Goal: Information Seeking & Learning: Understand process/instructions

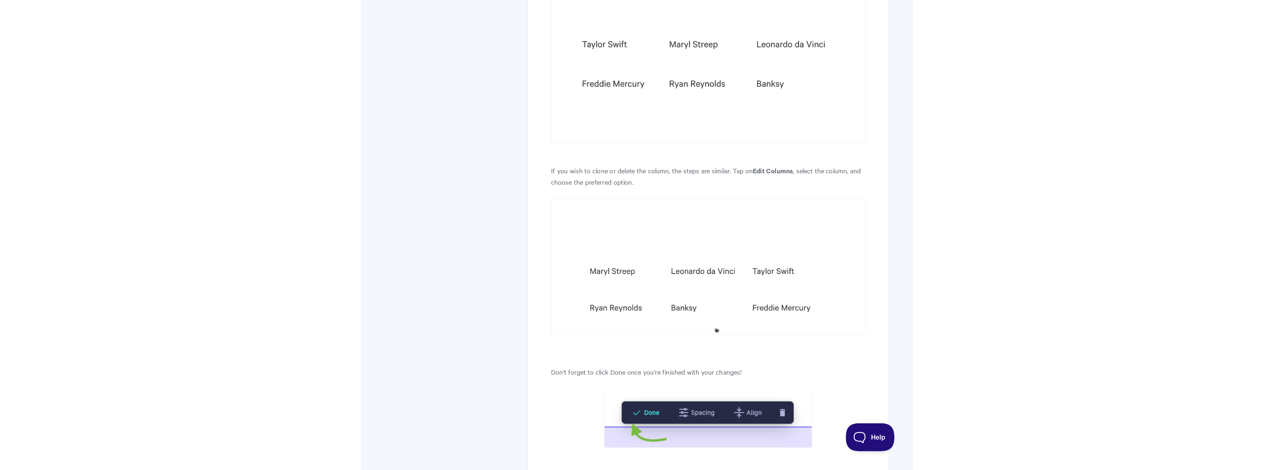
scroll to position [1704, 0]
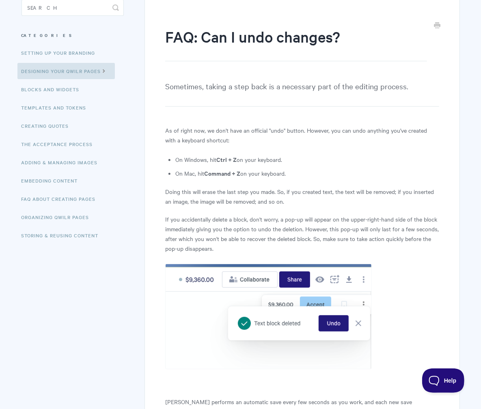
scroll to position [81, 0]
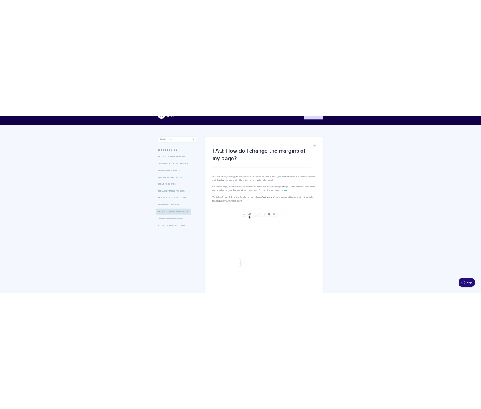
scroll to position [41, 0]
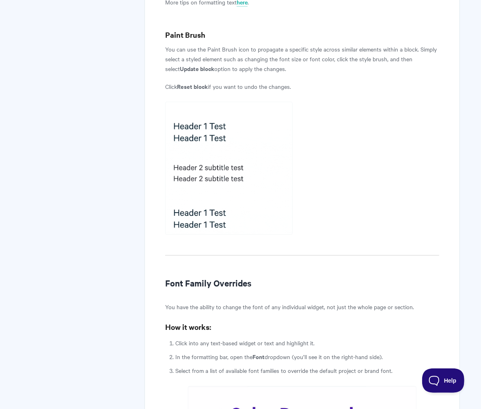
scroll to position [386, 0]
